Goal: Information Seeking & Learning: Learn about a topic

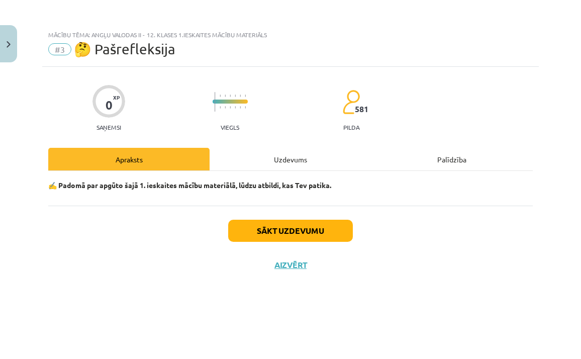
scroll to position [135, 0]
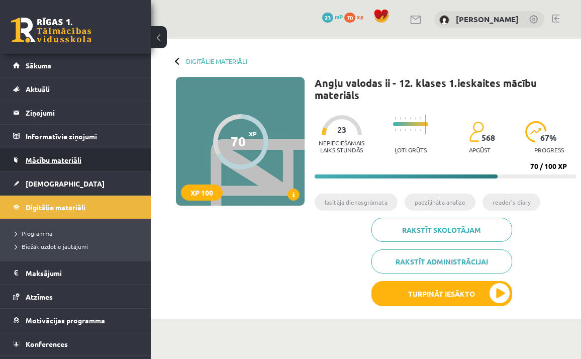
click at [78, 158] on span "Mācību materiāli" at bounding box center [54, 159] width 56 height 9
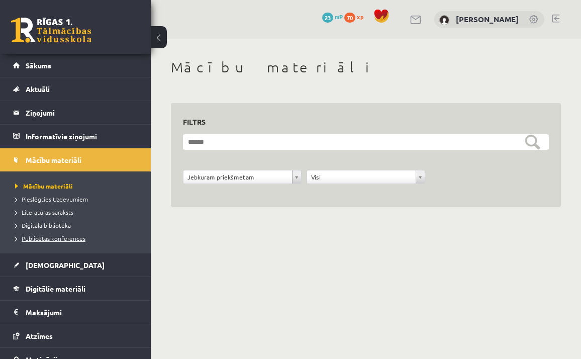
click at [64, 239] on span "Publicētas konferences" at bounding box center [50, 238] width 70 height 8
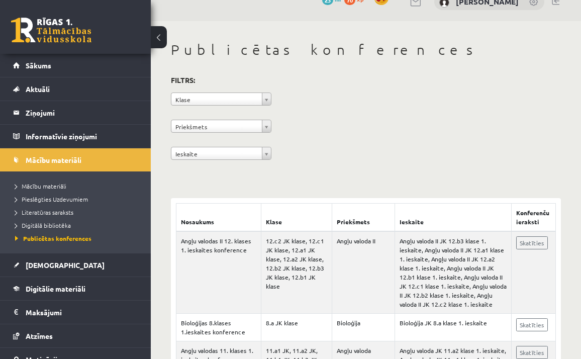
scroll to position [24, 0]
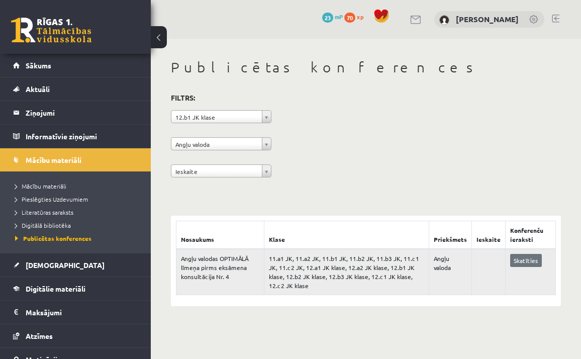
click at [538, 257] on link "Skatīties" at bounding box center [526, 260] width 32 height 13
click at [346, 271] on td "11.a1 JK, 11.a2 JK, 11.b1 JK, 11.b2 JK, 11.b3 JK, 11.c1 JK, 11.c2 JK, 12.a1 JK …" at bounding box center [346, 272] width 165 height 46
click at [293, 268] on td "11.a1 JK, 11.a2 JK, 11.b1 JK, 11.b2 JK, 11.b3 JK, 11.c1 JK, 11.c2 JK, 12.a1 JK …" at bounding box center [346, 272] width 165 height 46
click at [446, 273] on td "Angļu valoda" at bounding box center [449, 272] width 43 height 46
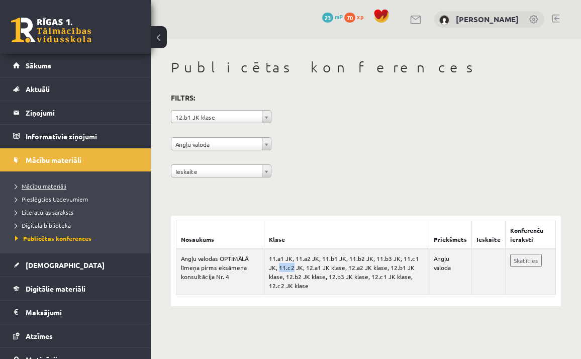
click at [47, 189] on link "Mācību materiāli" at bounding box center [78, 185] width 126 height 9
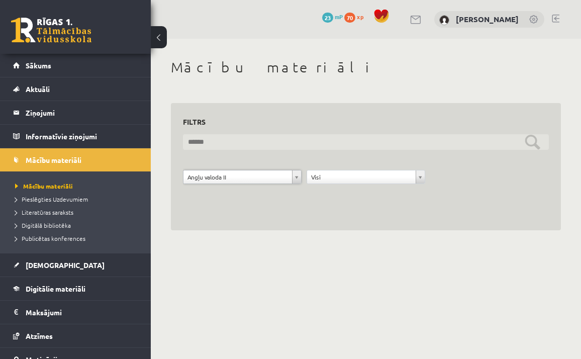
click at [530, 143] on input "text" at bounding box center [366, 142] width 366 height 16
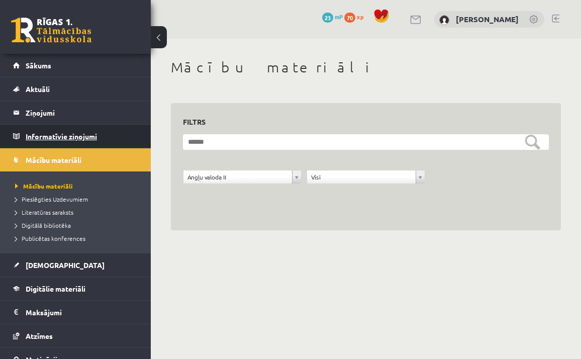
click at [73, 129] on legend "Informatīvie ziņojumi 0" at bounding box center [82, 136] width 113 height 23
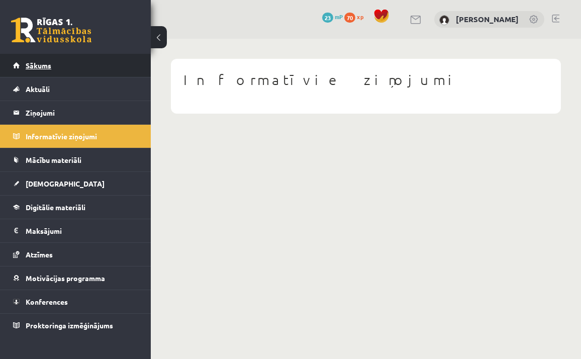
click at [74, 65] on link "Sākums" at bounding box center [75, 65] width 125 height 23
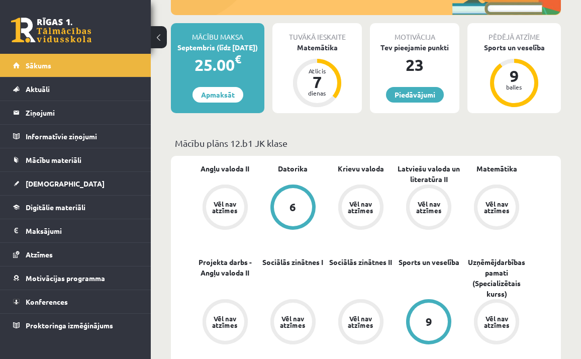
scroll to position [196, 0]
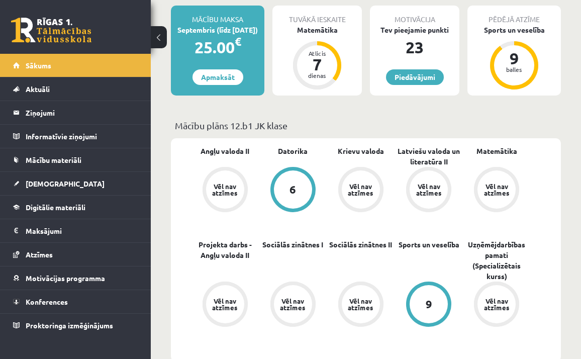
click at [224, 180] on div "Vēl nav atzīmes" at bounding box center [225, 189] width 38 height 38
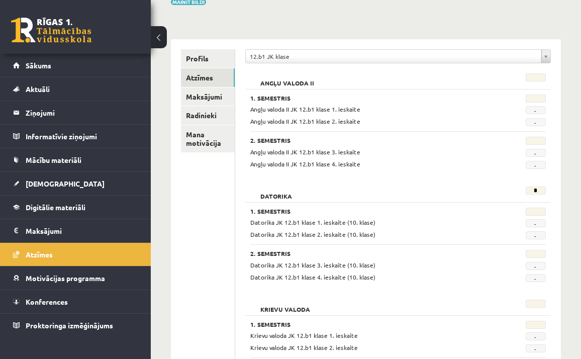
scroll to position [98, 0]
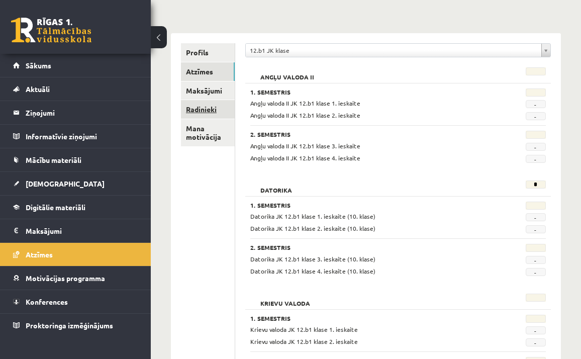
click at [214, 105] on link "Radinieki" at bounding box center [208, 109] width 54 height 19
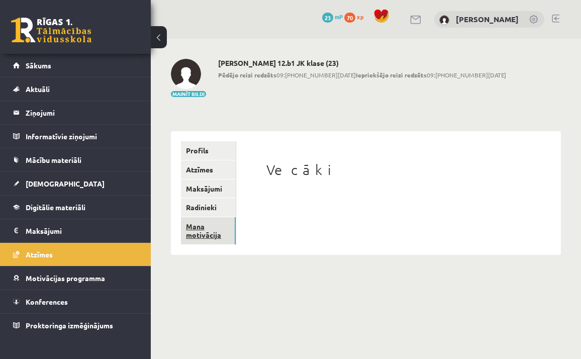
click at [209, 228] on link "Mana motivācija" at bounding box center [208, 230] width 55 height 27
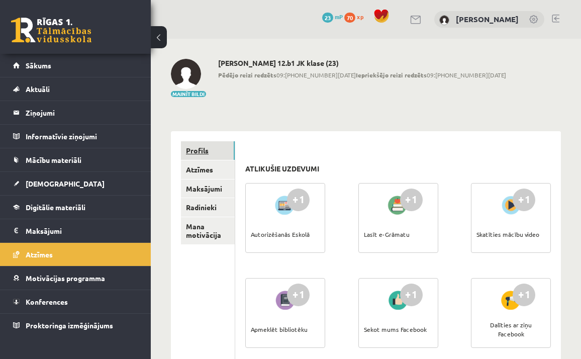
click at [216, 150] on link "Profils" at bounding box center [208, 150] width 54 height 19
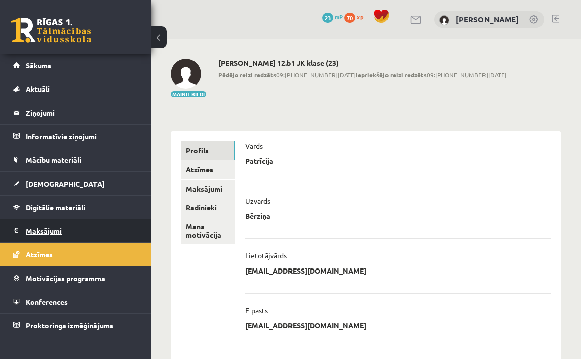
click at [70, 232] on legend "Maksājumi 0" at bounding box center [82, 230] width 113 height 23
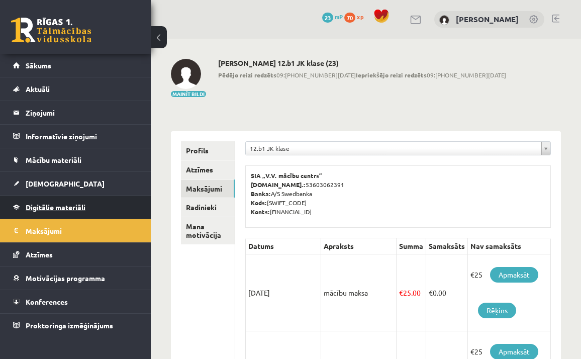
click at [76, 211] on link "Digitālie materiāli" at bounding box center [75, 206] width 125 height 23
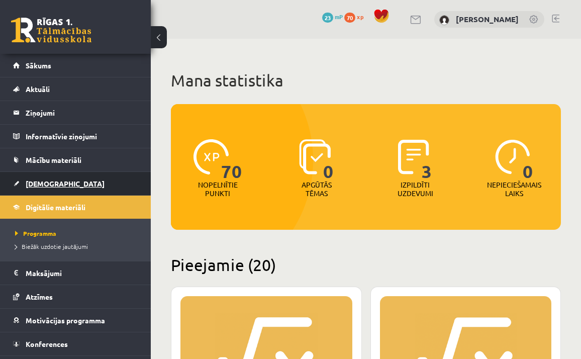
click at [74, 182] on link "[DEMOGRAPHIC_DATA]" at bounding box center [75, 183] width 125 height 23
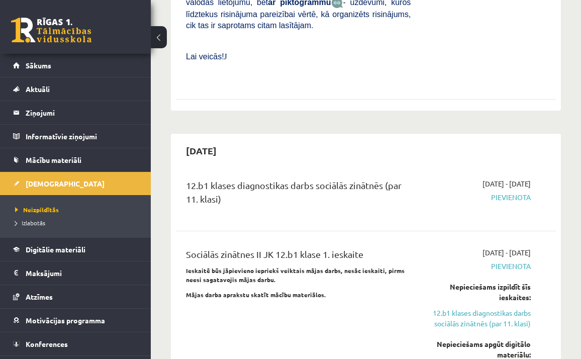
scroll to position [818, 0]
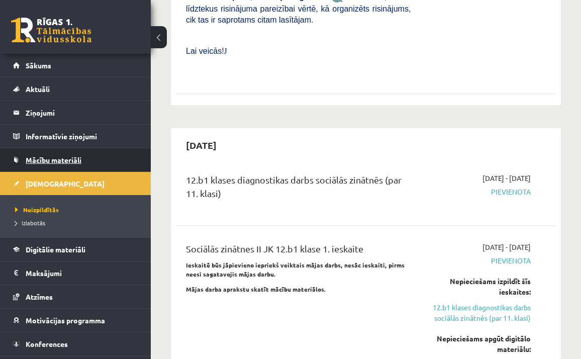
click at [114, 161] on link "Mācību materiāli" at bounding box center [75, 159] width 125 height 23
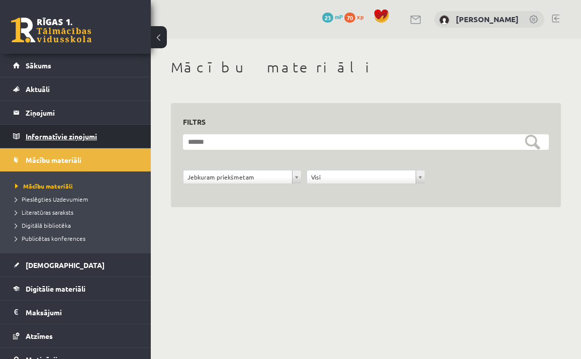
click at [88, 129] on legend "Informatīvie ziņojumi 0" at bounding box center [82, 136] width 113 height 23
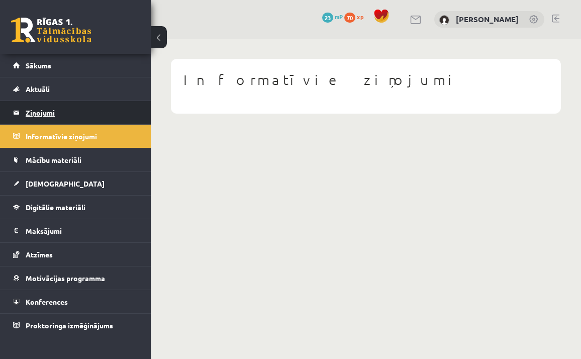
click at [88, 119] on legend "Ziņojumi 0" at bounding box center [82, 112] width 113 height 23
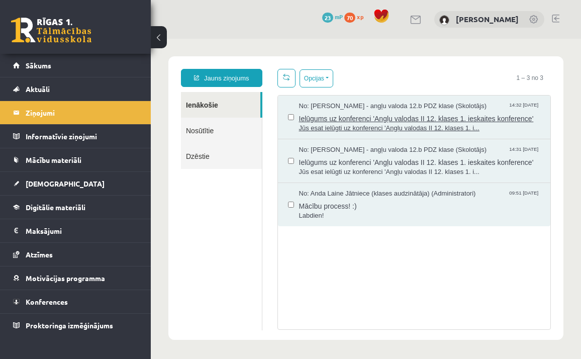
click at [310, 124] on span "Ielūgums uz konferenci 'Angļu valodas II 12. klases 1. ieskaites konference'" at bounding box center [420, 117] width 242 height 13
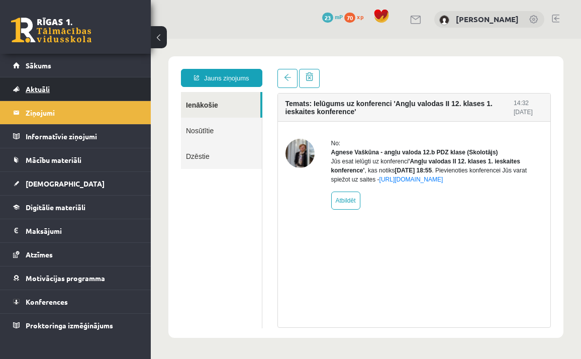
click at [95, 84] on link "Aktuāli" at bounding box center [75, 88] width 125 height 23
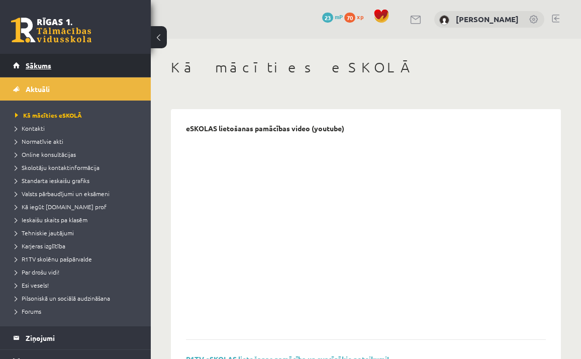
click at [96, 73] on link "Sākums" at bounding box center [75, 65] width 125 height 23
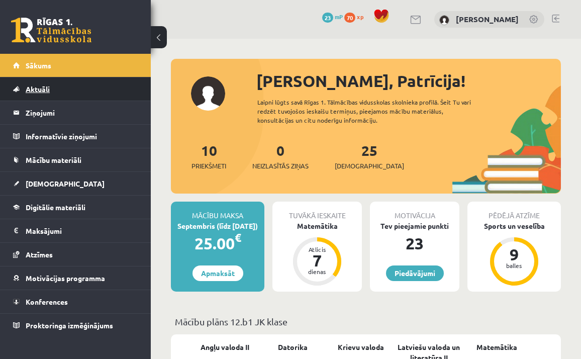
click at [95, 93] on link "Aktuāli" at bounding box center [75, 88] width 125 height 23
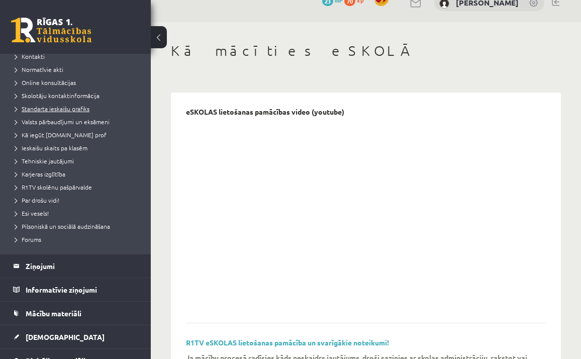
scroll to position [85, 0]
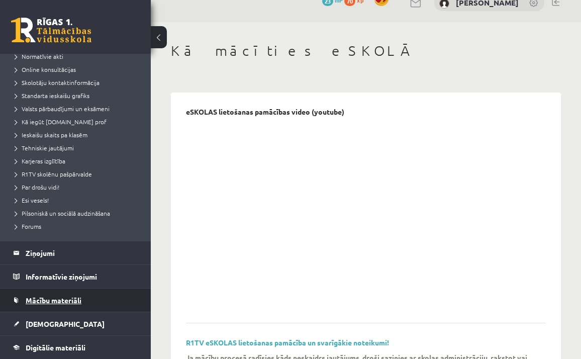
click at [60, 303] on span "Mācību materiāli" at bounding box center [54, 299] width 56 height 9
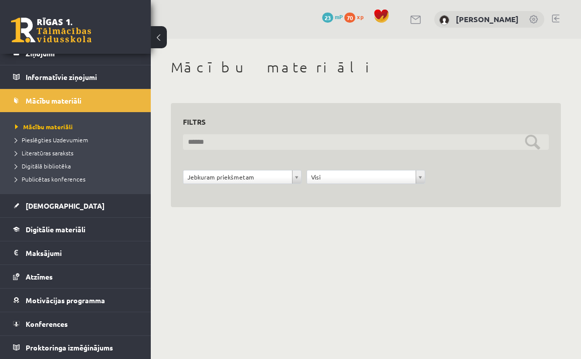
click at [226, 145] on input "text" at bounding box center [366, 142] width 366 height 16
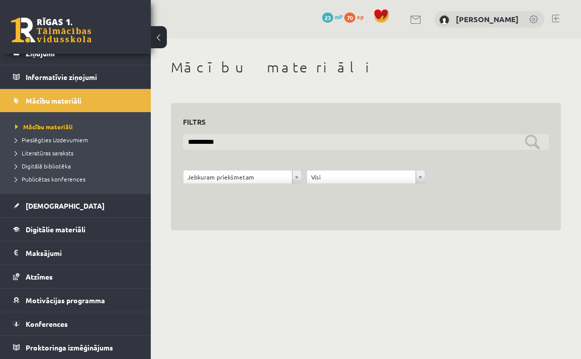
click at [535, 138] on input "**********" at bounding box center [366, 142] width 366 height 16
type input "*"
click at [534, 142] on input "text" at bounding box center [366, 142] width 366 height 16
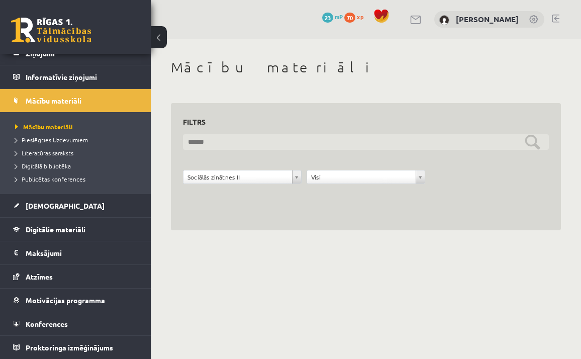
click at [534, 142] on input "text" at bounding box center [366, 142] width 366 height 16
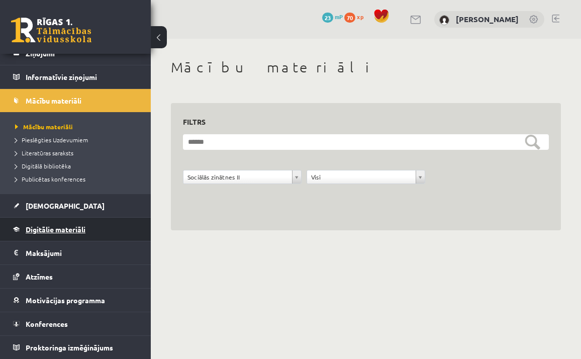
click at [103, 232] on link "Digitālie materiāli" at bounding box center [75, 228] width 125 height 23
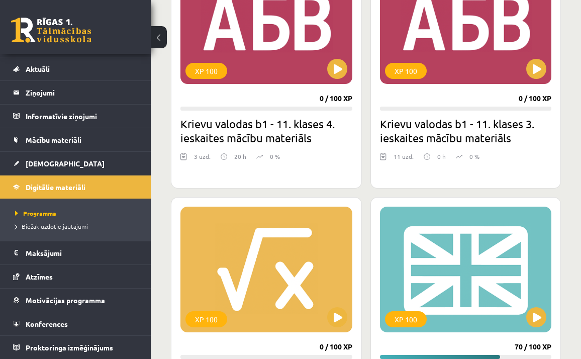
scroll to position [1335, 0]
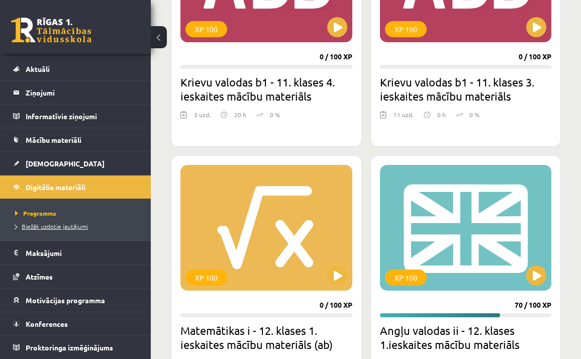
click at [30, 228] on span "Biežāk uzdotie jautājumi" at bounding box center [51, 226] width 73 height 8
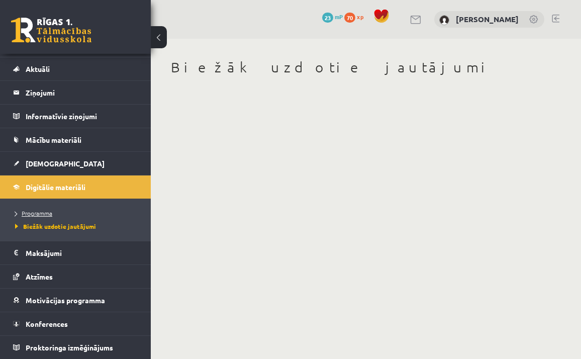
click at [46, 212] on span "Programma" at bounding box center [33, 213] width 37 height 8
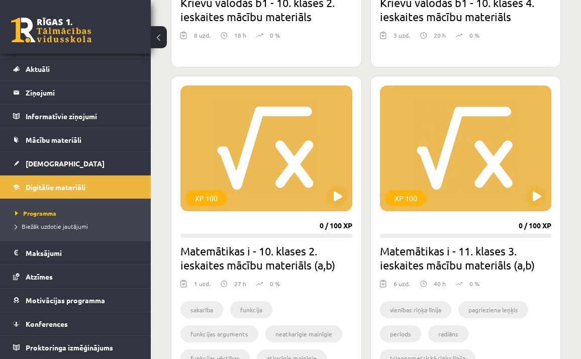
scroll to position [2296, 0]
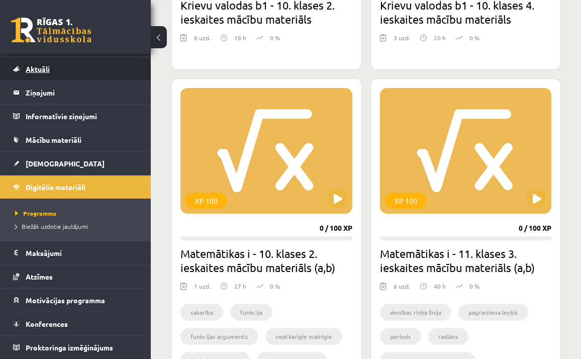
click at [44, 67] on span "Aktuāli" at bounding box center [38, 68] width 24 height 9
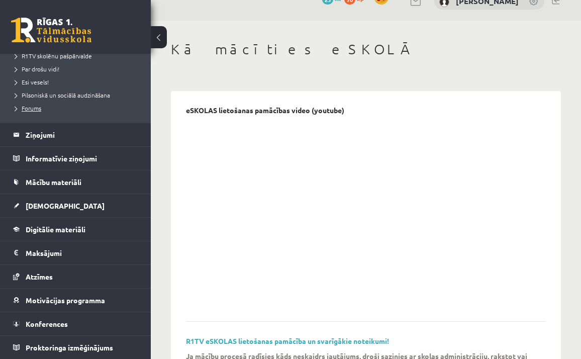
scroll to position [32, 0]
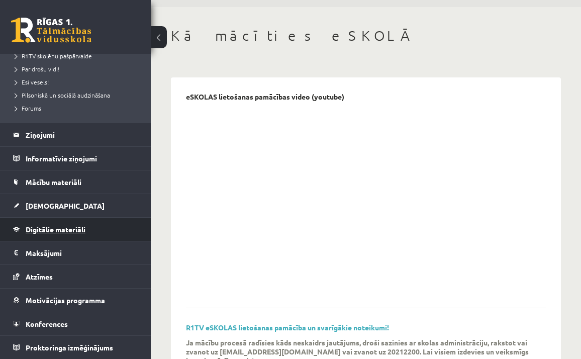
click at [78, 229] on span "Digitālie materiāli" at bounding box center [56, 229] width 60 height 9
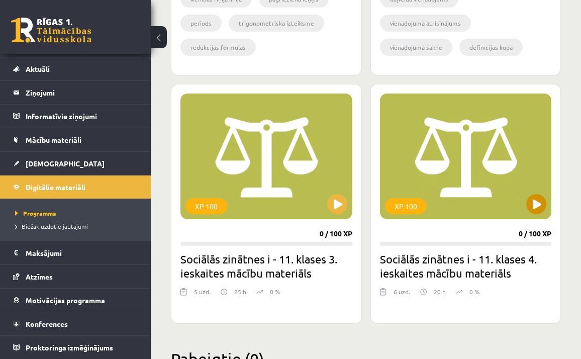
scroll to position [2926, 0]
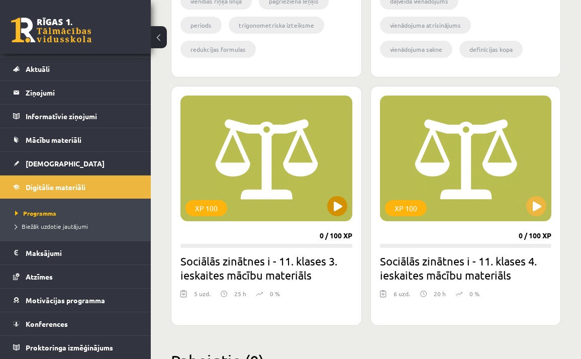
click at [337, 206] on button at bounding box center [337, 206] width 20 height 20
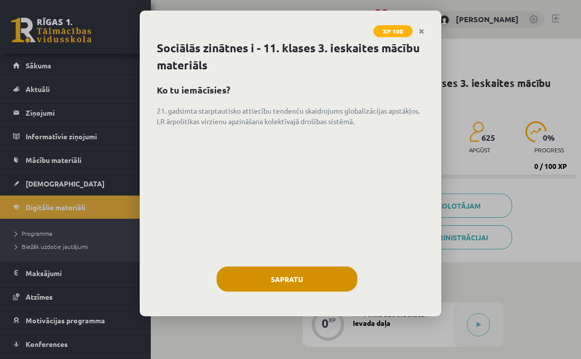
click at [285, 279] on button "Sapratu" at bounding box center [286, 278] width 141 height 25
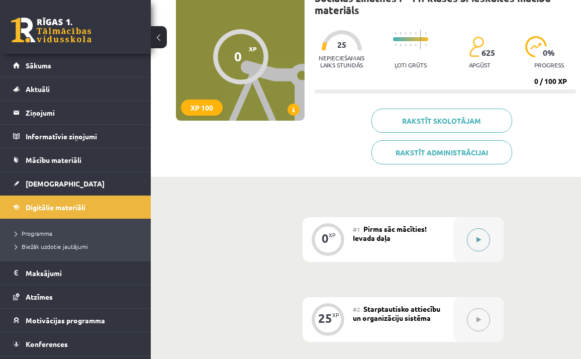
scroll to position [85, 0]
click at [485, 241] on button at bounding box center [478, 239] width 23 height 23
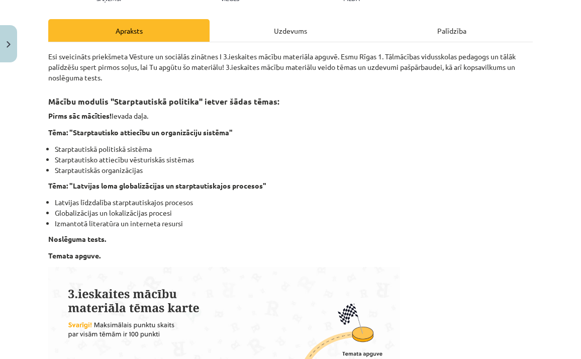
scroll to position [118, 0]
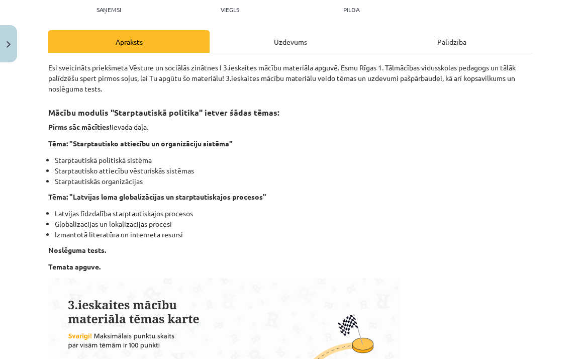
click at [299, 46] on div "Uzdevums" at bounding box center [289, 41] width 161 height 23
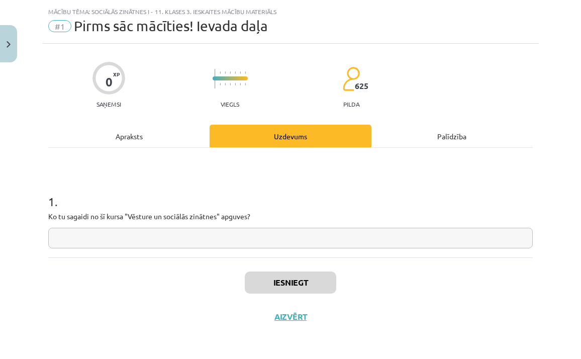
click at [127, 134] on div "Apraksts" at bounding box center [128, 136] width 161 height 23
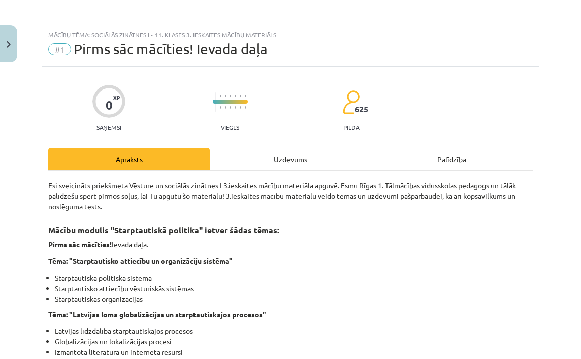
scroll to position [0, 0]
click at [6, 47] on button "Close" at bounding box center [8, 43] width 17 height 37
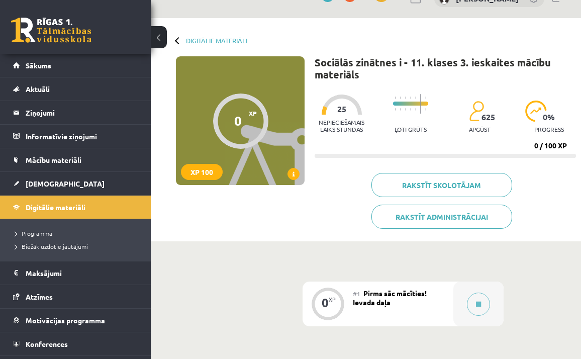
scroll to position [28, 0]
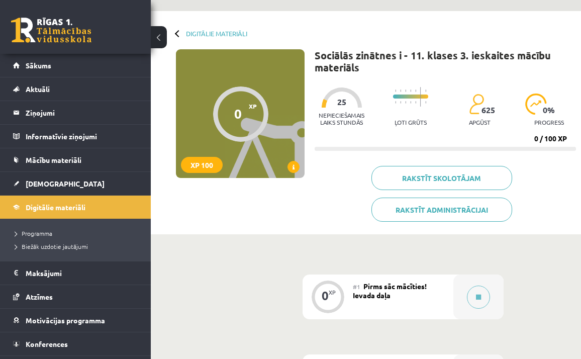
click at [159, 39] on button at bounding box center [159, 37] width 16 height 22
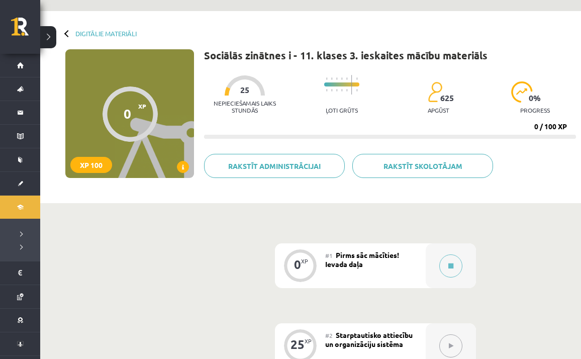
click at [66, 32] on div "Digitālie materiāli" at bounding box center [100, 34] width 71 height 8
click at [69, 36] on div at bounding box center [67, 33] width 7 height 7
click at [65, 32] on div "Digitālie materiāli" at bounding box center [100, 34] width 71 height 8
click at [84, 34] on link "Digitālie materiāli" at bounding box center [105, 34] width 61 height 8
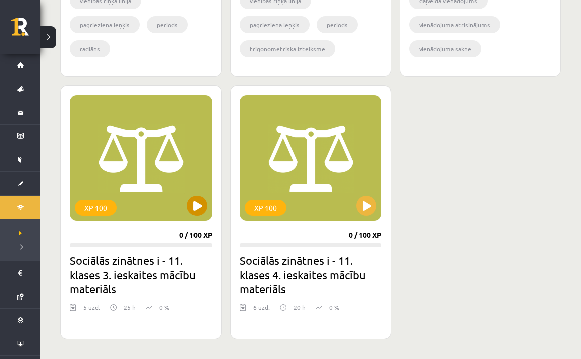
scroll to position [2210, 0]
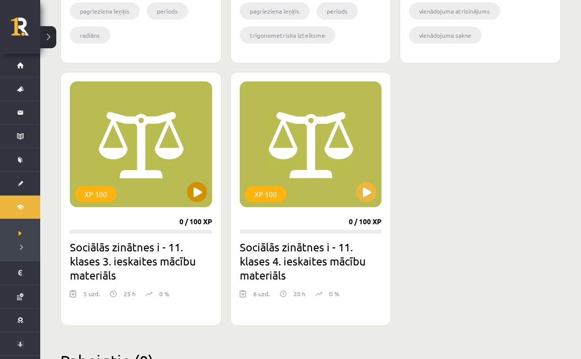
click at [199, 192] on button at bounding box center [197, 192] width 20 height 20
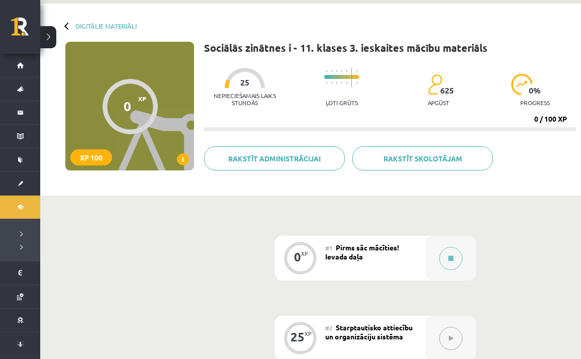
scroll to position [39, 0]
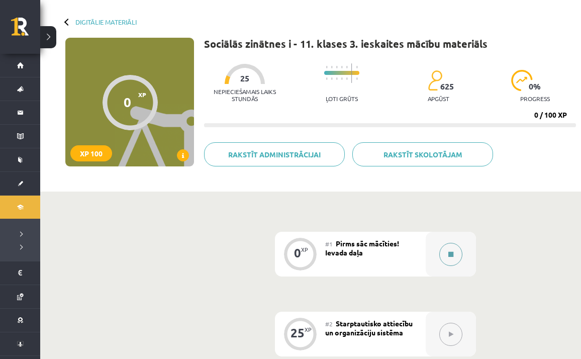
click at [451, 256] on icon at bounding box center [450, 254] width 5 height 6
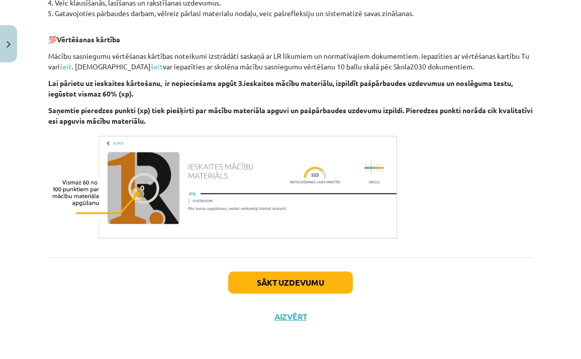
click at [346, 276] on button "Sākt uzdevumu" at bounding box center [290, 282] width 125 height 22
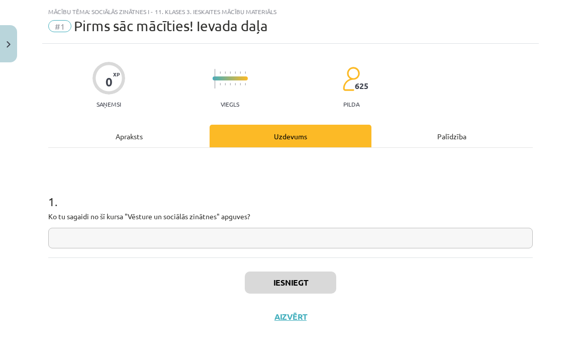
click at [283, 314] on button "Aizvērt" at bounding box center [290, 316] width 38 height 10
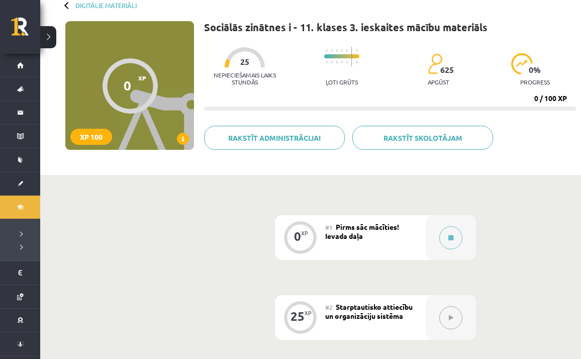
scroll to position [57, 0]
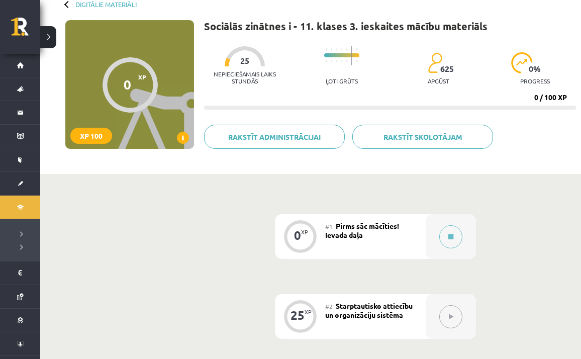
click at [376, 234] on div "#1 Pirms sāc mācīties! Ievada daļa" at bounding box center [375, 236] width 100 height 45
click at [447, 233] on button at bounding box center [450, 236] width 23 height 23
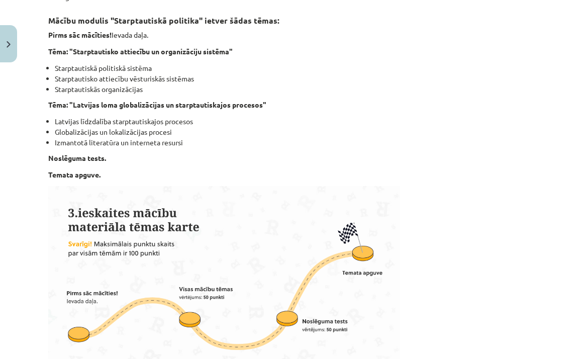
scroll to position [239, 0]
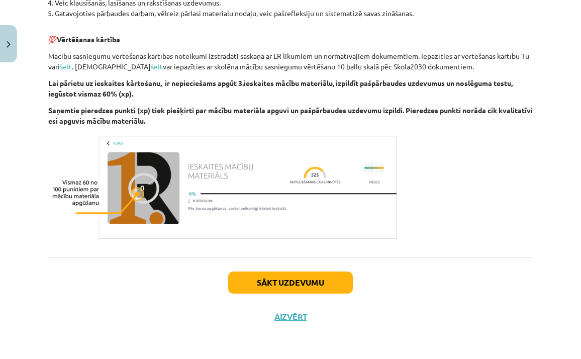
click at [290, 282] on button "Sākt uzdevumu" at bounding box center [290, 282] width 125 height 22
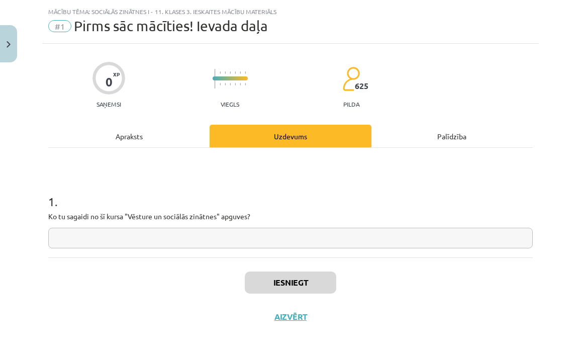
click at [217, 235] on input "text" at bounding box center [290, 238] width 484 height 21
type input "*"
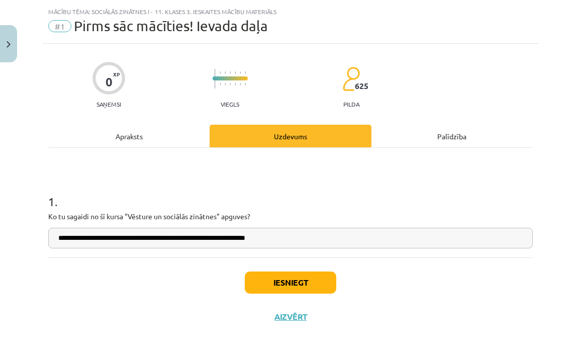
type input "**********"
click at [270, 282] on button "Iesniegt" at bounding box center [290, 282] width 91 height 22
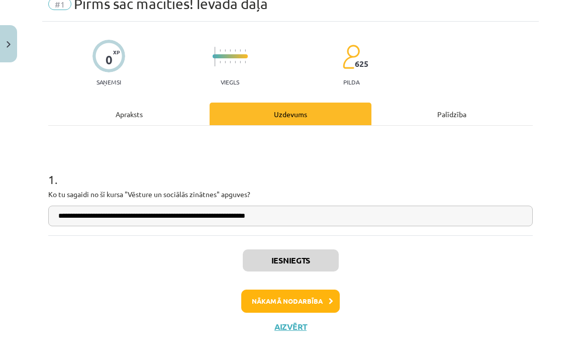
click at [270, 302] on button "Nākamā nodarbība" at bounding box center [290, 300] width 98 height 23
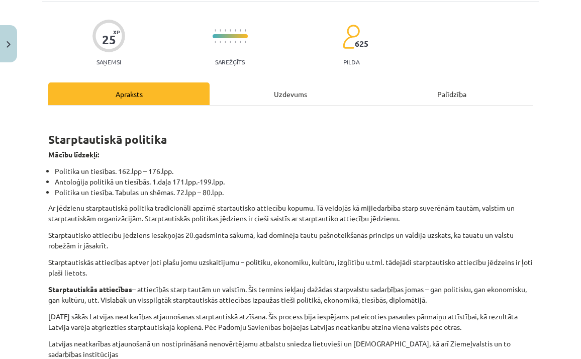
scroll to position [69, 0]
